Goal: Browse casually

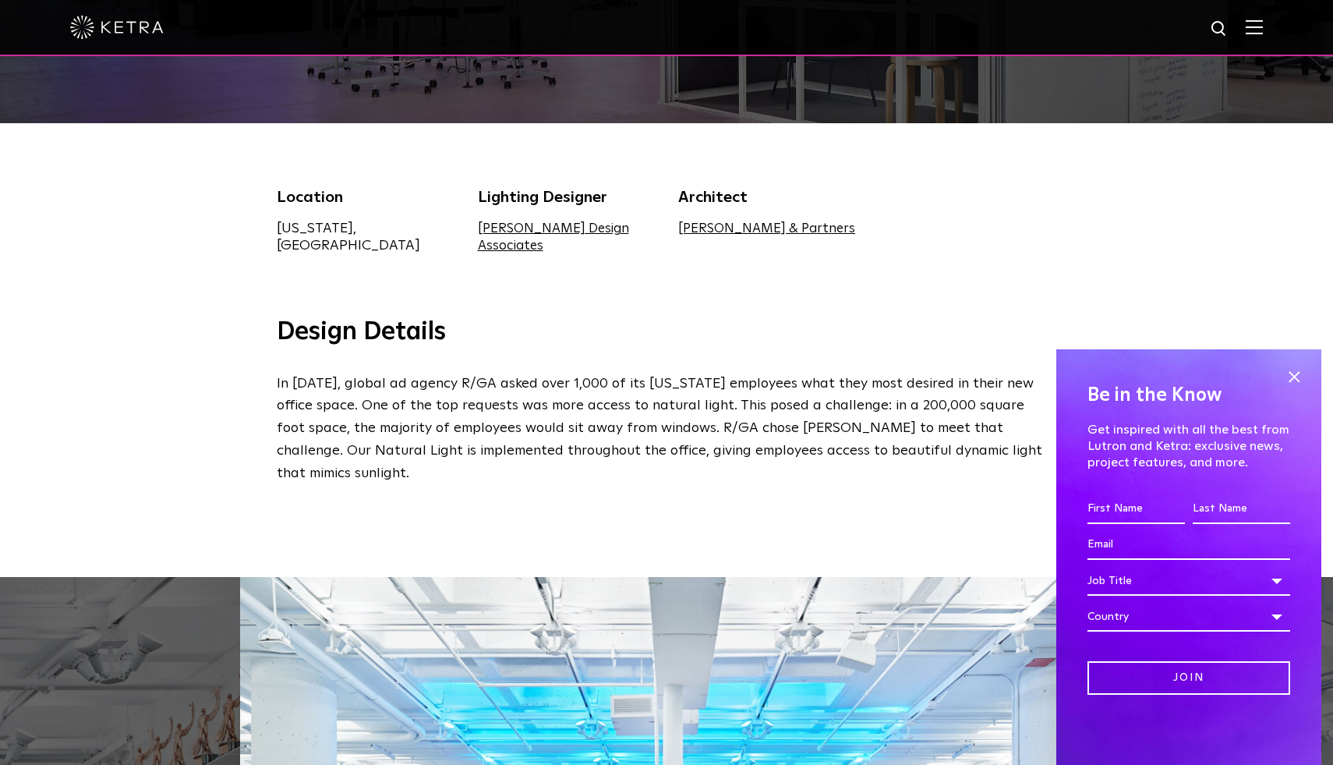
scroll to position [843, 0]
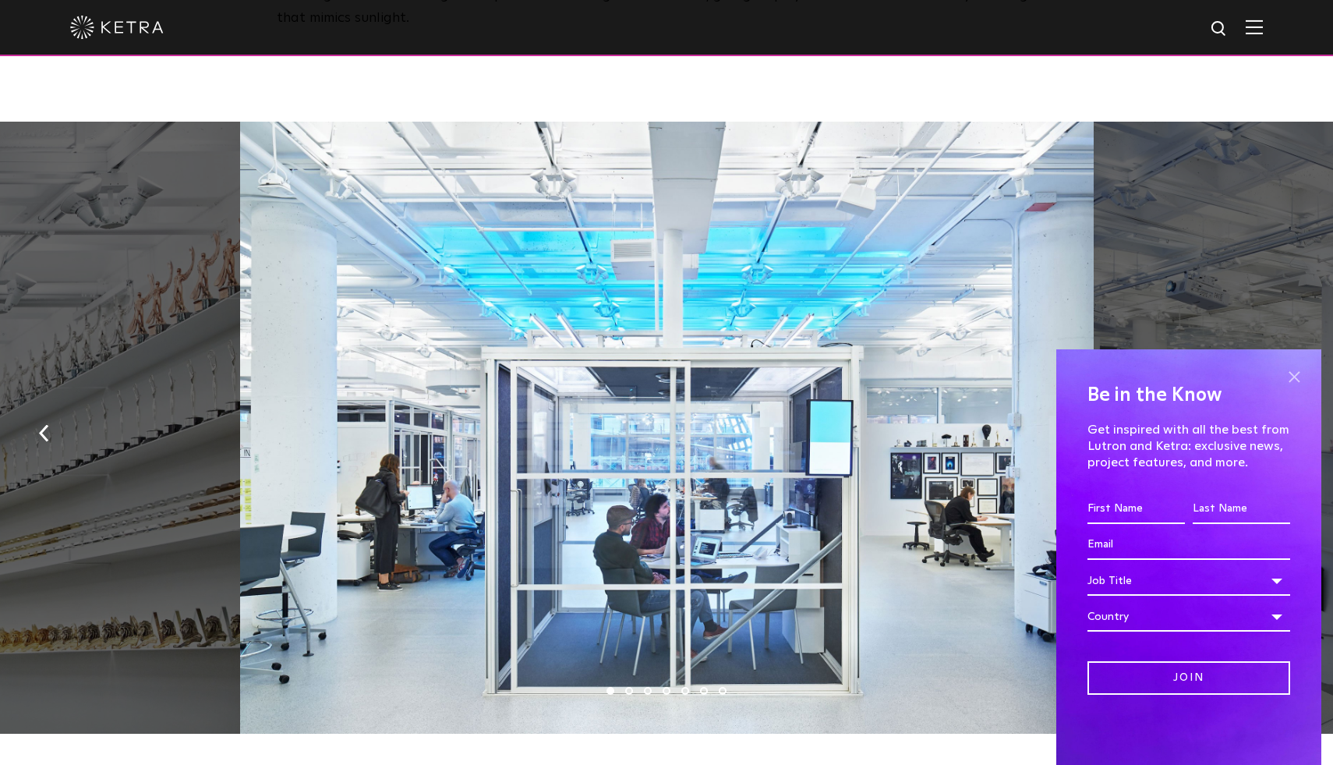
click at [1285, 373] on span at bounding box center [1293, 376] width 23 height 23
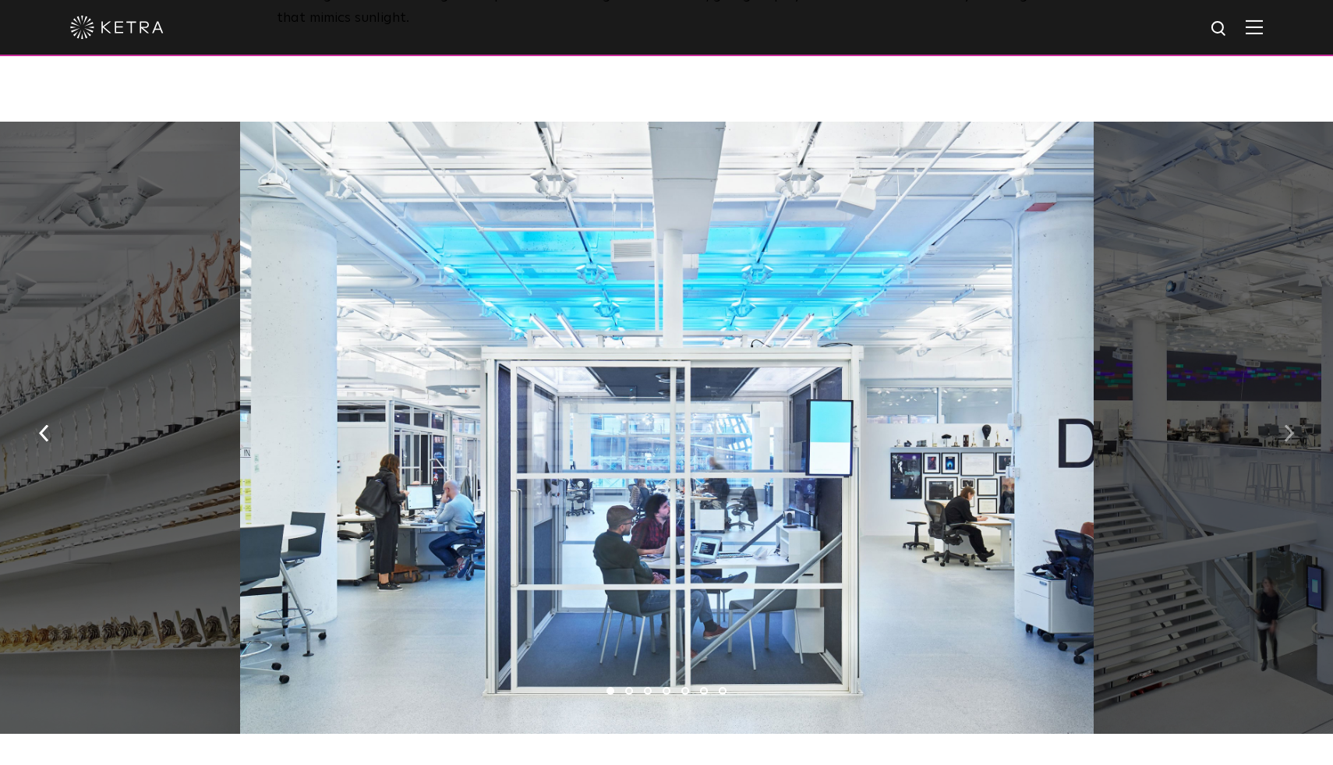
click at [1293, 424] on img "button" at bounding box center [1289, 432] width 10 height 17
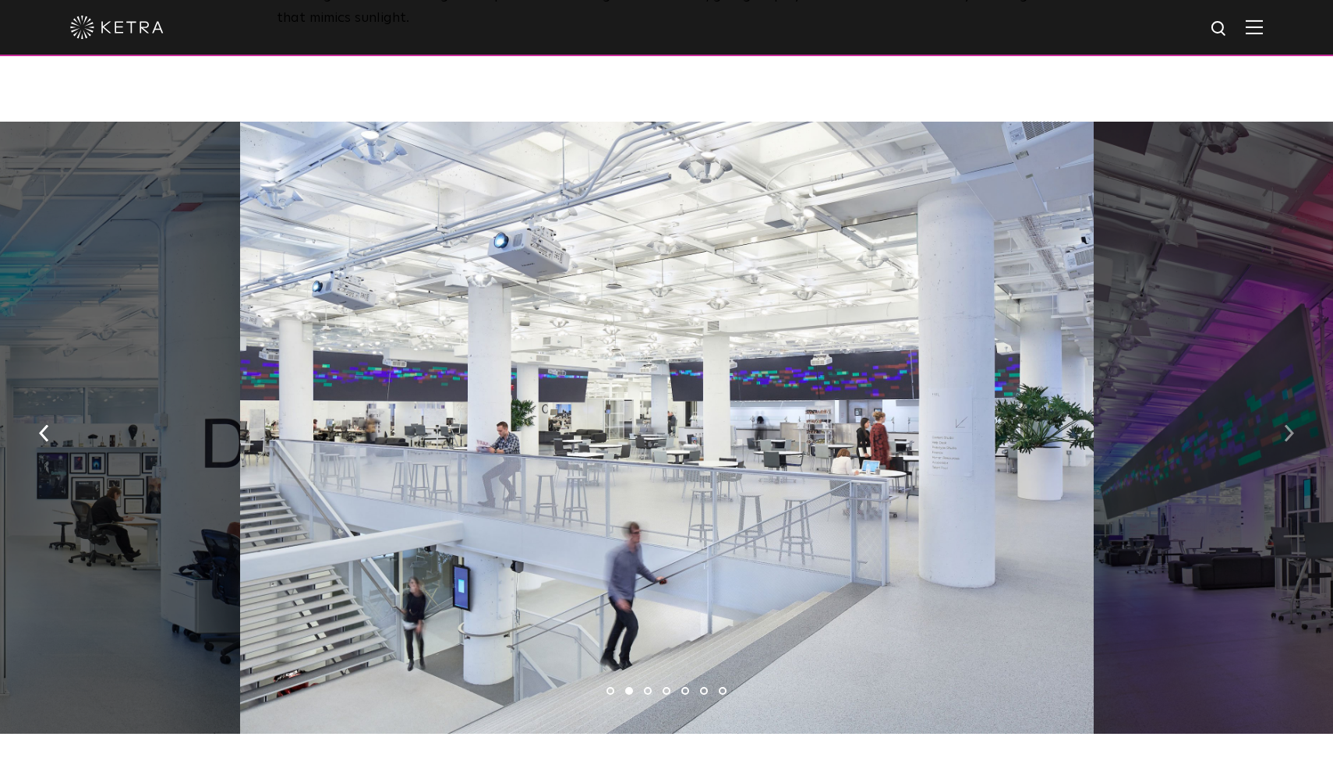
click at [1292, 424] on img "button" at bounding box center [1289, 432] width 10 height 17
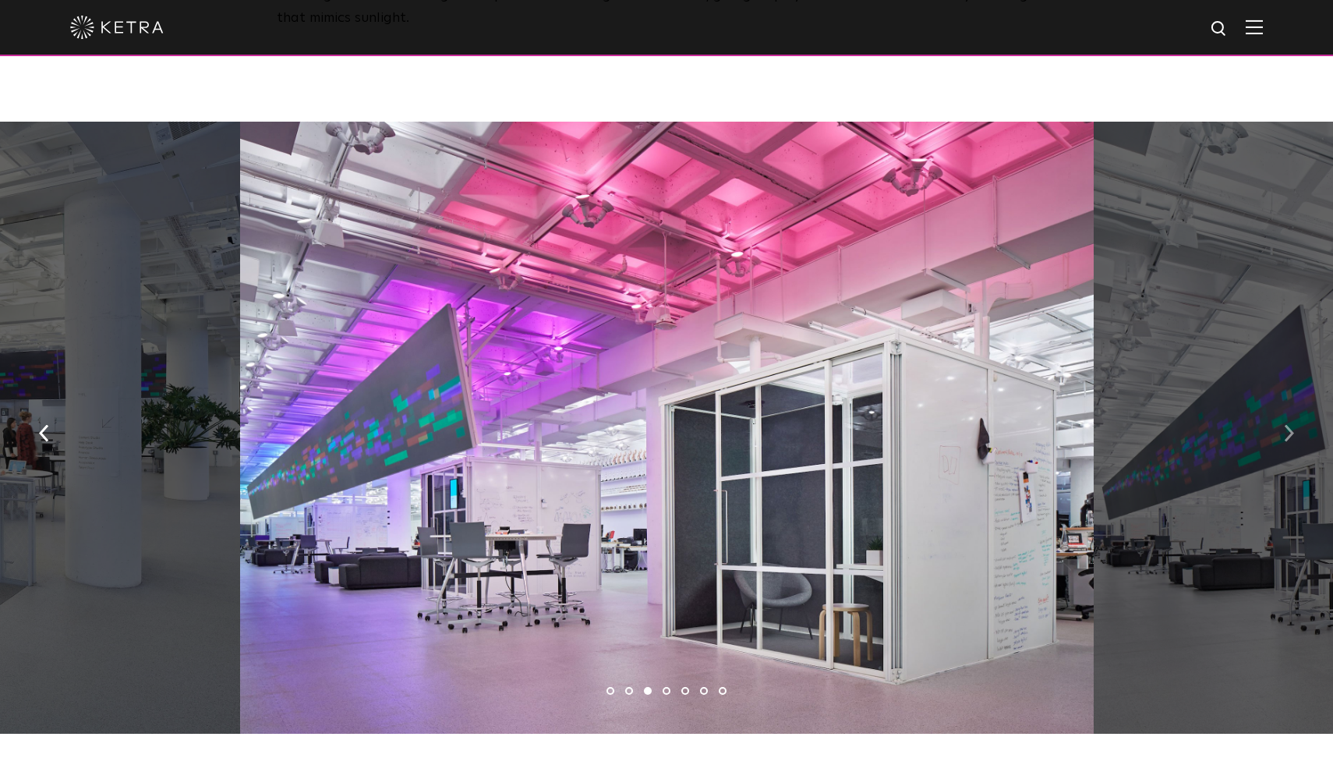
click at [1292, 424] on img "button" at bounding box center [1289, 432] width 10 height 17
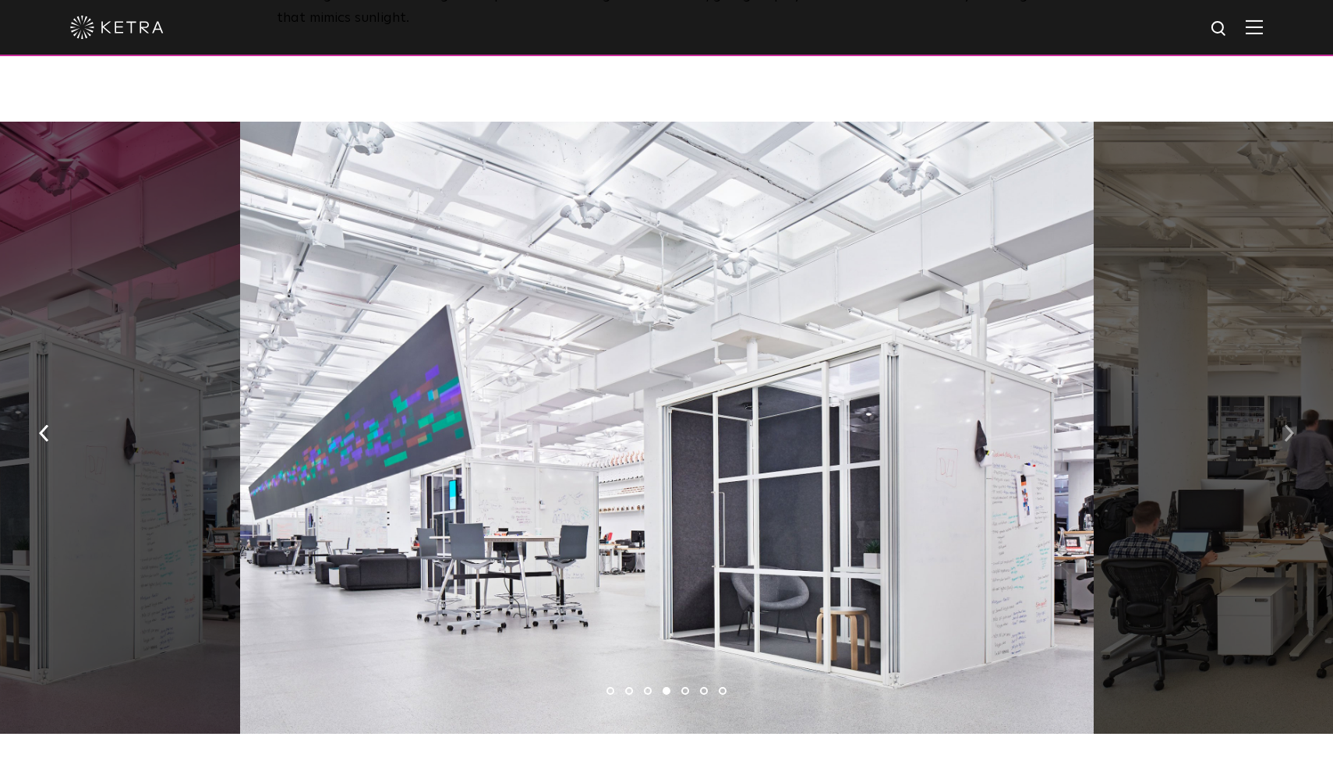
click at [1292, 424] on img "button" at bounding box center [1289, 432] width 10 height 17
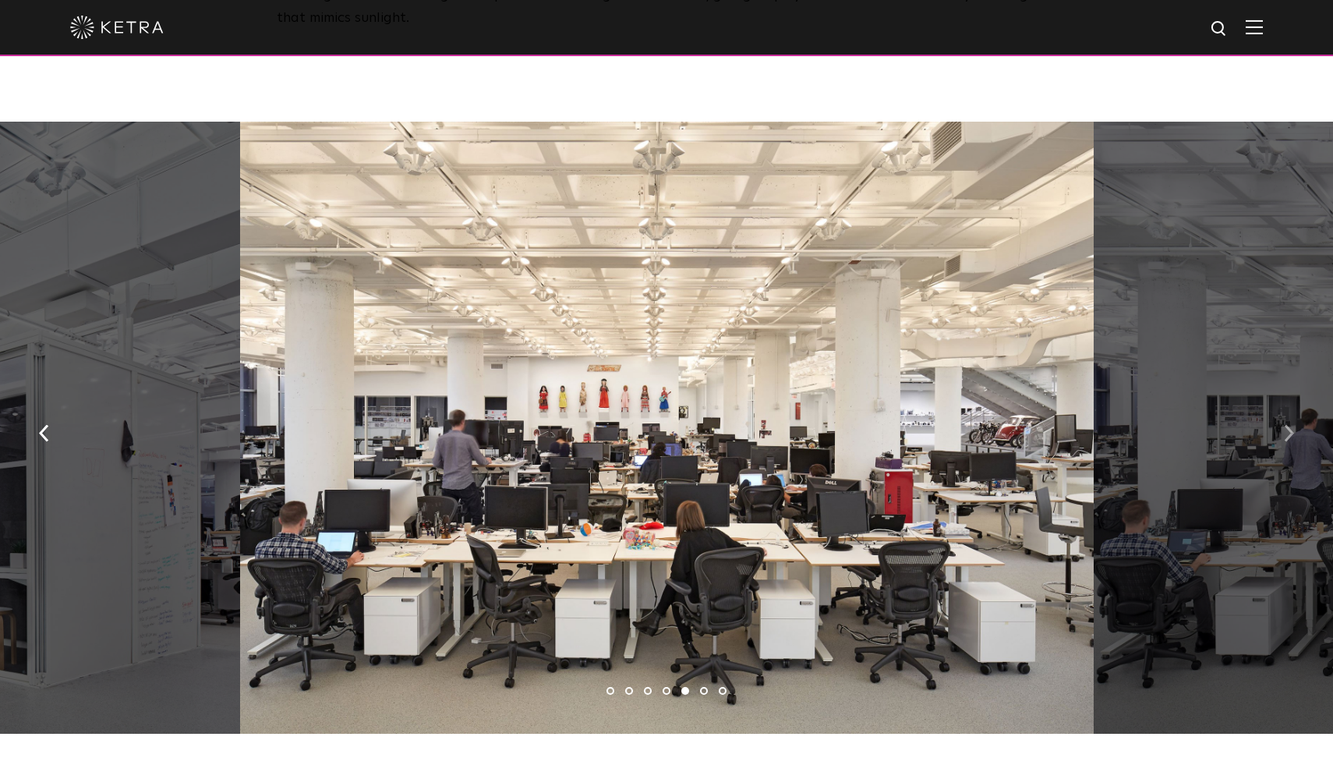
click at [1292, 424] on img "button" at bounding box center [1289, 432] width 10 height 17
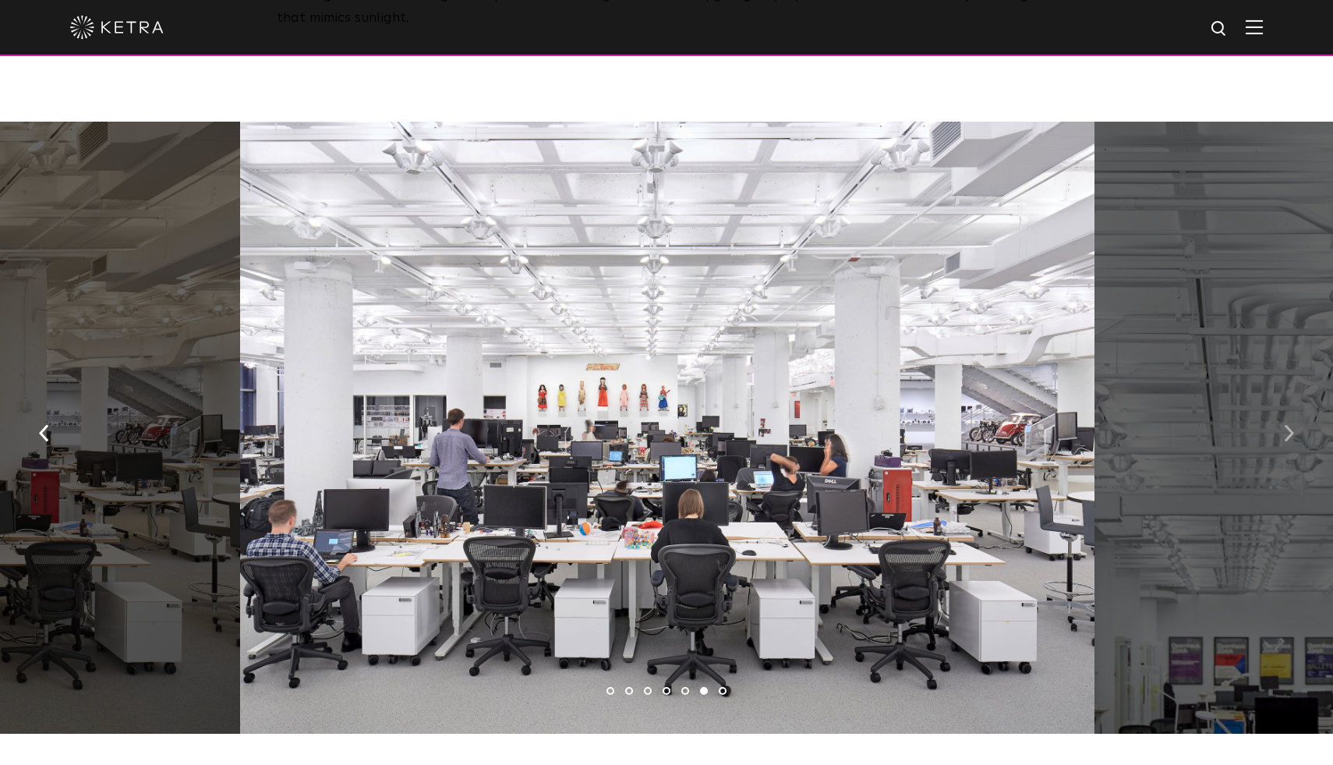
click at [1292, 424] on img "button" at bounding box center [1289, 432] width 10 height 17
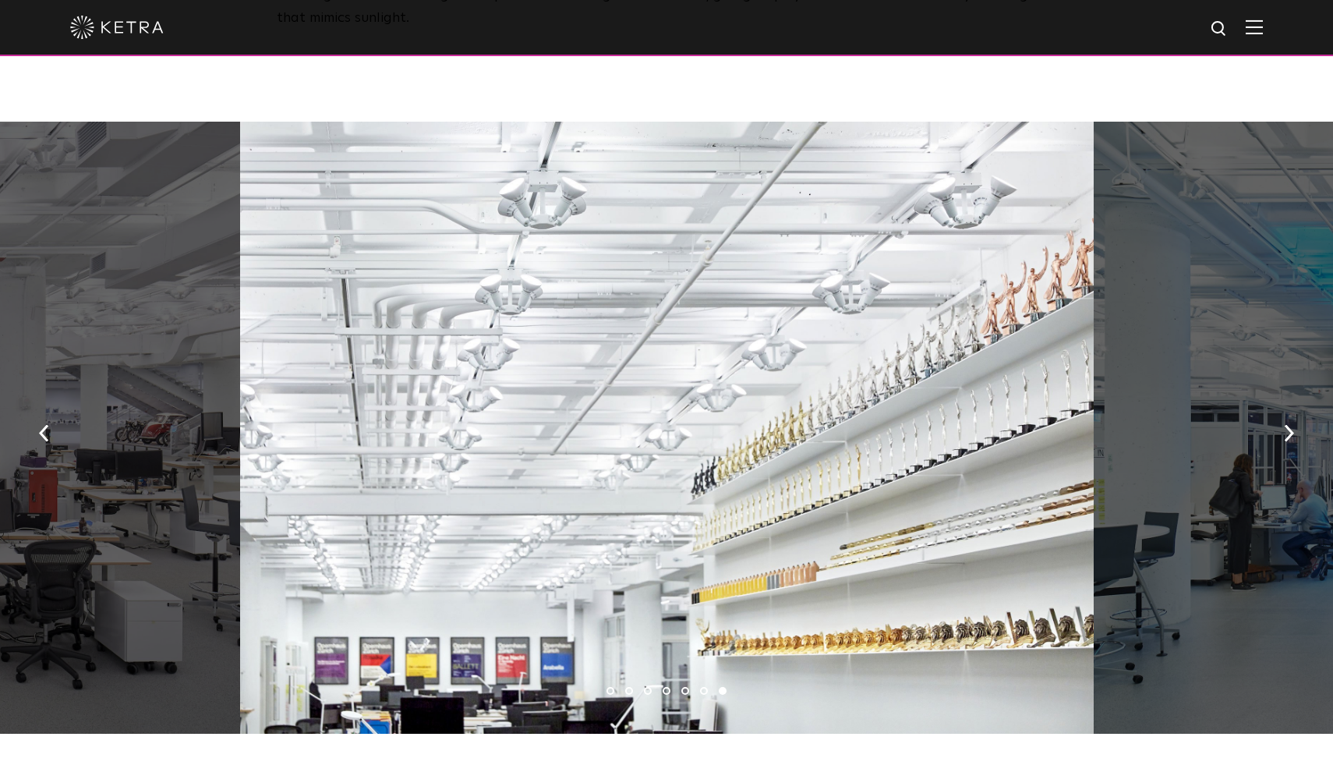
click at [1291, 424] on img "button" at bounding box center [1289, 432] width 10 height 17
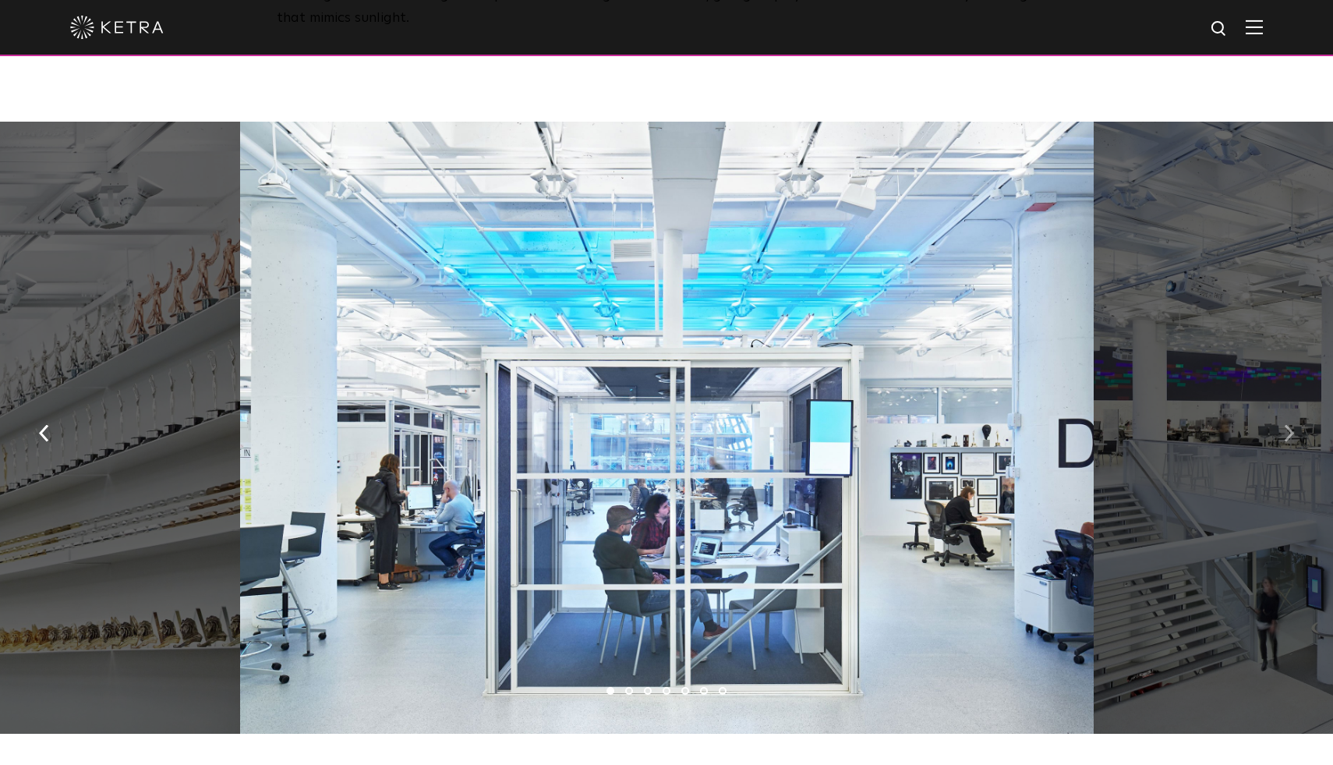
click at [1286, 424] on img "button" at bounding box center [1289, 432] width 10 height 17
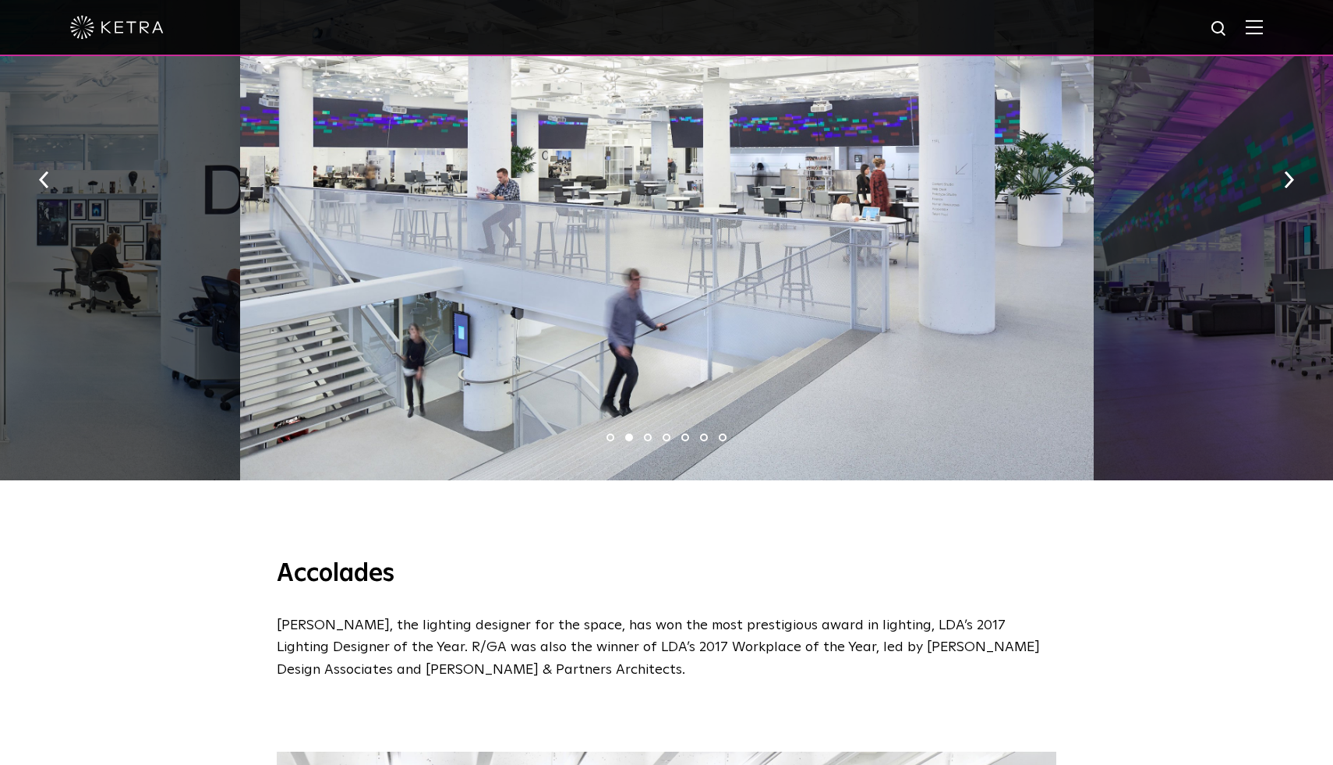
scroll to position [800, 0]
